Goal: Information Seeking & Learning: Understand process/instructions

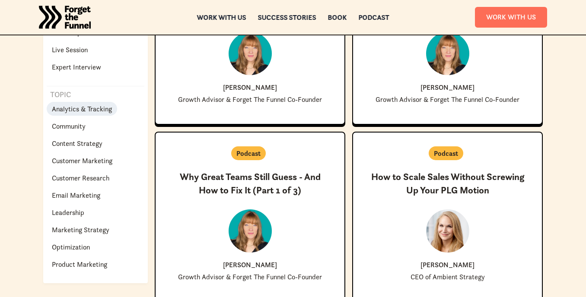
scroll to position [280, 0]
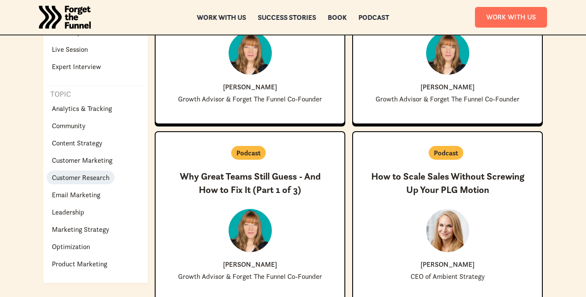
click at [77, 176] on p "Customer Research" at bounding box center [80, 177] width 57 height 10
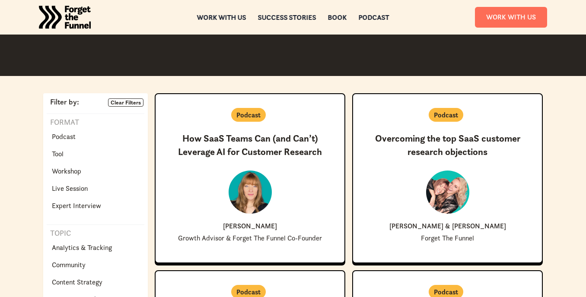
scroll to position [142, 0]
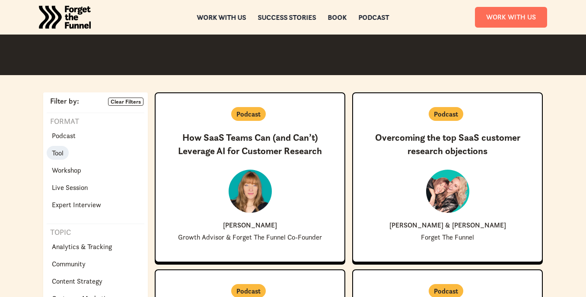
click at [60, 155] on p "Tool" at bounding box center [58, 153] width 12 height 10
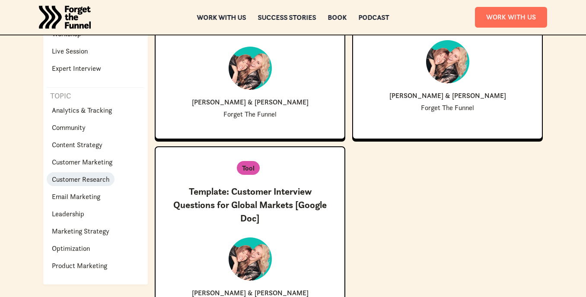
scroll to position [282, 0]
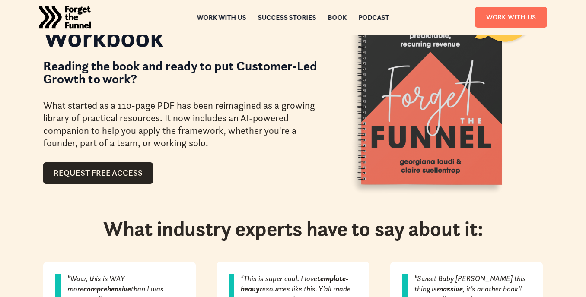
scroll to position [93, 0]
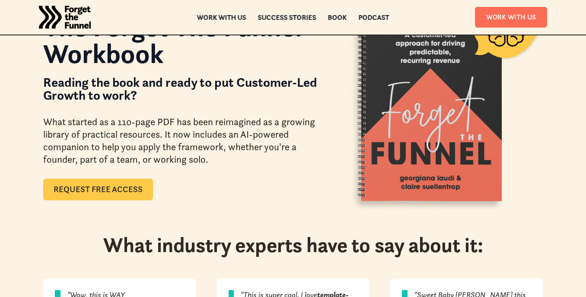
click at [136, 183] on link "Request Free Access" at bounding box center [98, 190] width 110 height 22
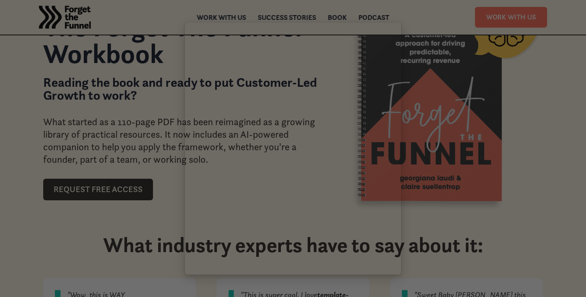
click at [534, 114] on div at bounding box center [293, 148] width 586 height 297
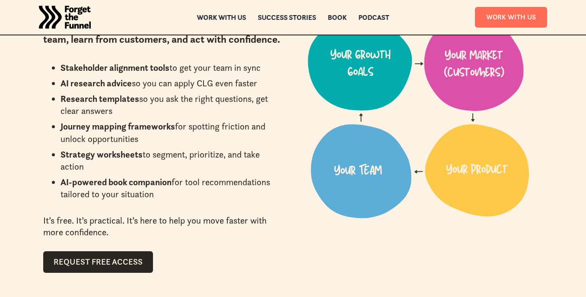
scroll to position [590, 0]
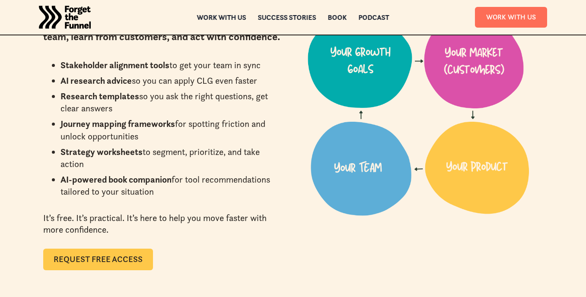
click at [79, 263] on link "Request Free Access" at bounding box center [98, 260] width 110 height 22
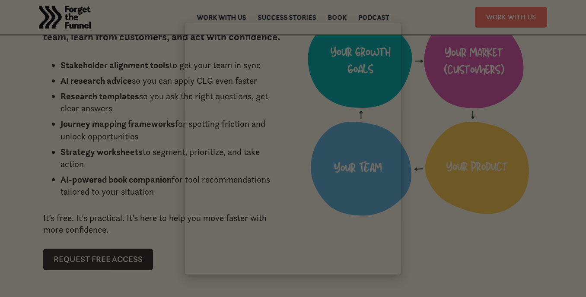
click at [531, 90] on div at bounding box center [293, 148] width 586 height 297
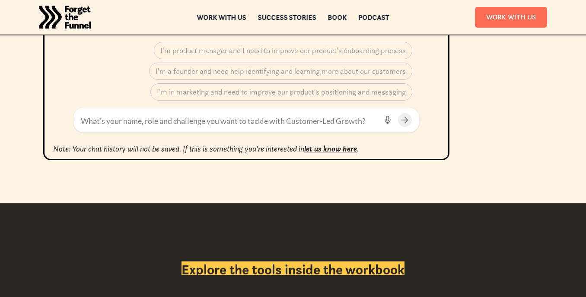
scroll to position [442, 0]
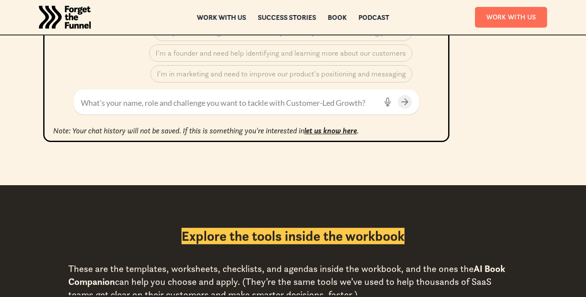
click at [261, 99] on textarea at bounding box center [229, 103] width 296 height 12
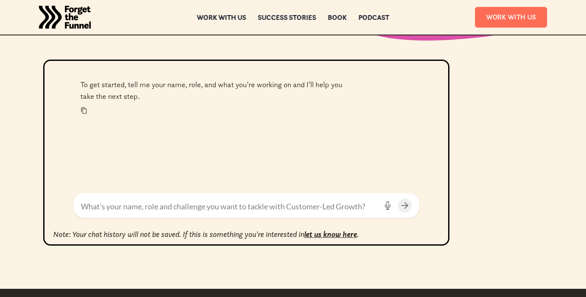
scroll to position [338, 0]
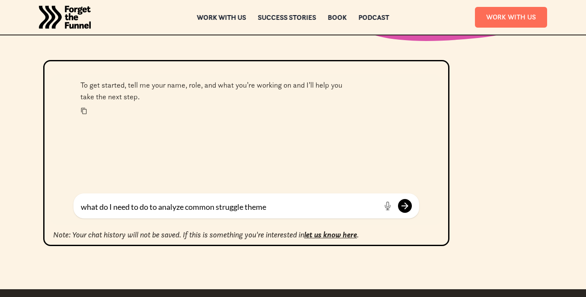
type textarea "what do I need to do to analyze common struggle themes"
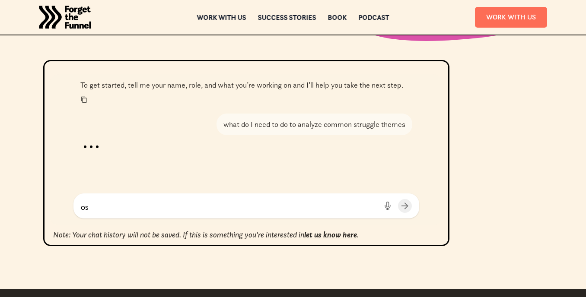
type textarea "o"
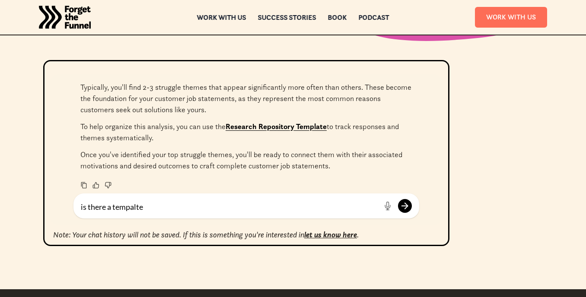
scroll to position [394, 0]
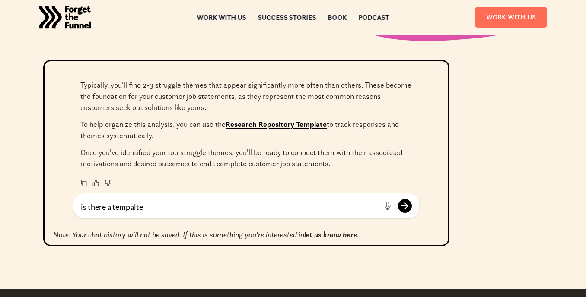
type textarea "is there a tempalte"
click at [266, 124] on link "Research Repository Template" at bounding box center [275, 125] width 101 height 10
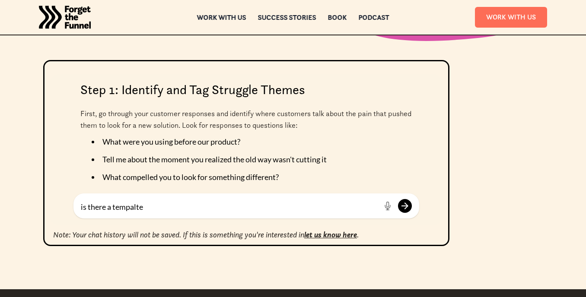
scroll to position [121, 0]
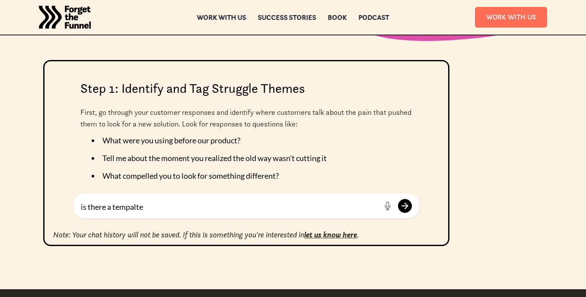
click at [292, 133] on div "Looking at your customer research data to identify common struggle themes is a …" at bounding box center [246, 238] width 332 height 418
click at [271, 145] on li "What were you using before our product?" at bounding box center [250, 141] width 316 height 12
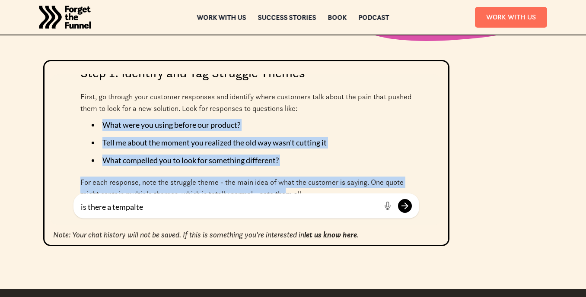
scroll to position [163, 0]
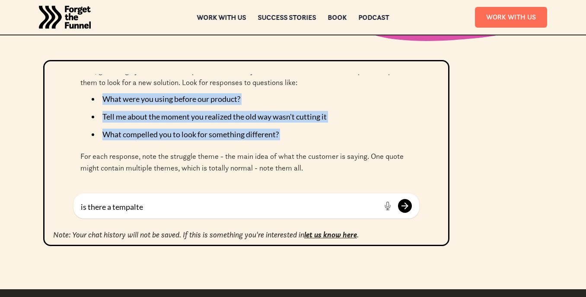
drag, startPoint x: 102, startPoint y: 140, endPoint x: 298, endPoint y: 146, distance: 195.3
click at [298, 146] on div "Looking at your customer research data to identify common struggle themes is a …" at bounding box center [246, 197] width 332 height 418
copy div "What were you using before our product? Tell me about the moment you realized t…"
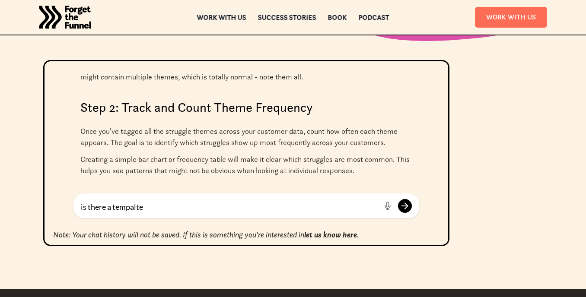
scroll to position [263, 0]
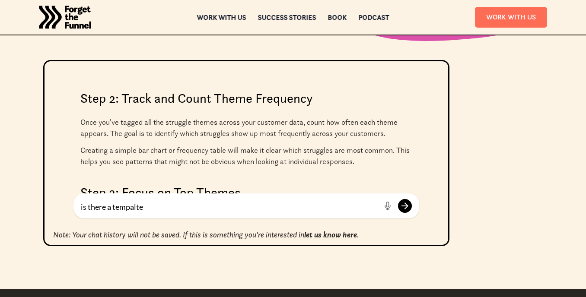
click at [280, 125] on p "Once you've tagged all the struggle themes across your customer data, count how…" at bounding box center [246, 128] width 332 height 23
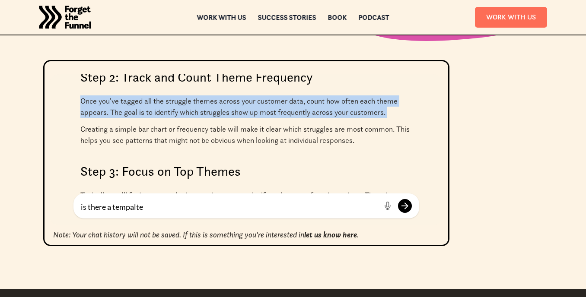
scroll to position [285, 0]
click at [280, 125] on p "Creating a simple bar chart or frequency table will make it clear which struggl…" at bounding box center [246, 134] width 332 height 23
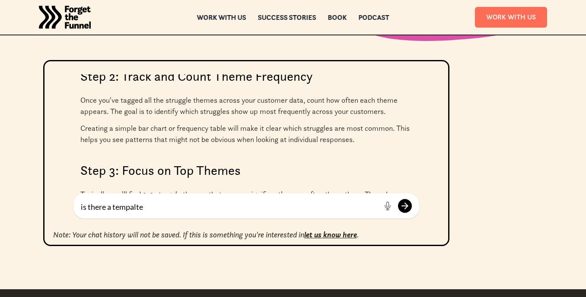
click at [280, 125] on p "Creating a simple bar chart or frequency table will make it clear which struggl…" at bounding box center [246, 134] width 332 height 23
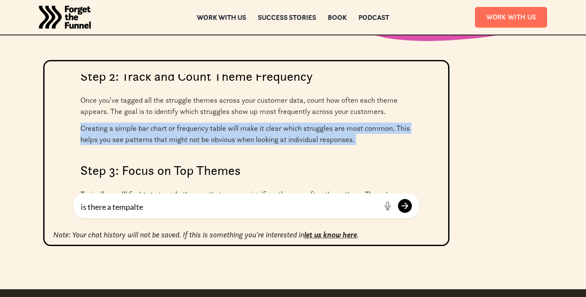
click at [302, 124] on p "Creating a simple bar chart or frequency table will make it clear which struggl…" at bounding box center [246, 134] width 332 height 23
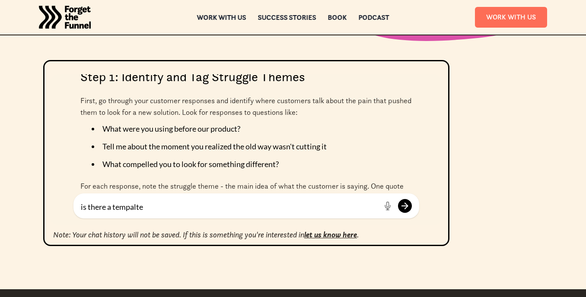
scroll to position [66, 0]
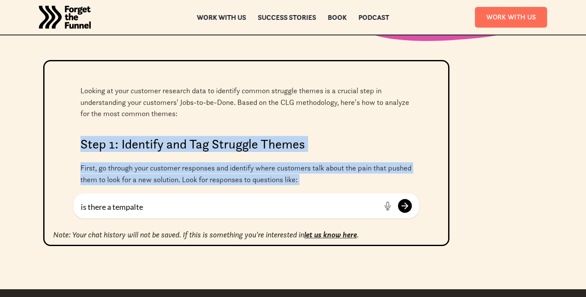
drag, startPoint x: 80, startPoint y: 143, endPoint x: 98, endPoint y: 191, distance: 50.9
click at [98, 191] on div "Looking at your customer research data to identify common struggle themes is a …" at bounding box center [246, 294] width 332 height 418
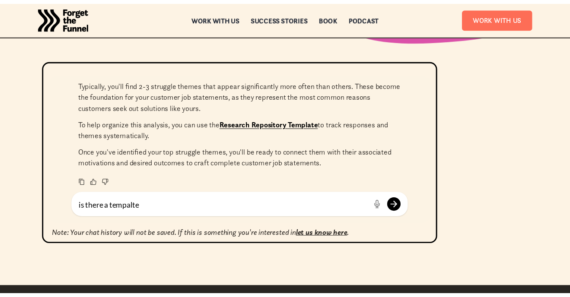
scroll to position [380, 0]
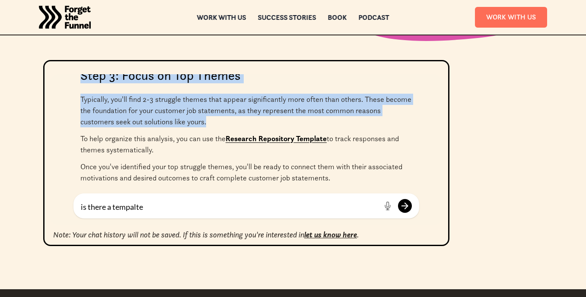
click at [214, 124] on p "Typically, you'll find 2-3 struggle themes that appear significantly more often…" at bounding box center [246, 111] width 332 height 34
copy div "Step 1: Identify and Tag Struggle Themes First, go through your customer respon…"
click at [293, 145] on p "To help organize this analysis, you can use the Research Repository Template to…" at bounding box center [246, 144] width 332 height 23
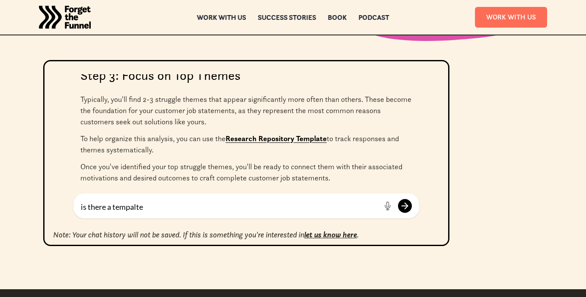
click at [289, 140] on link "Research Repository Template" at bounding box center [275, 139] width 101 height 10
